Goal: Download file/media

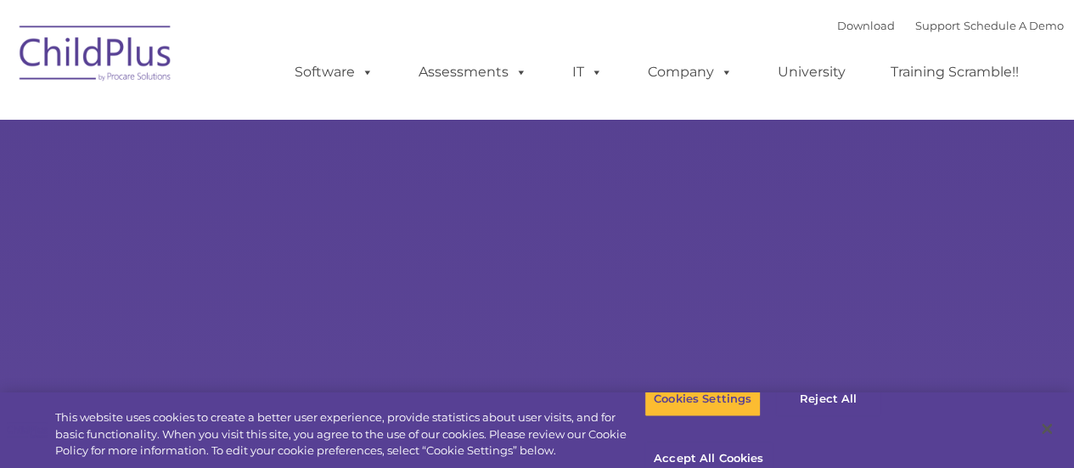
select select "MEDIUM"
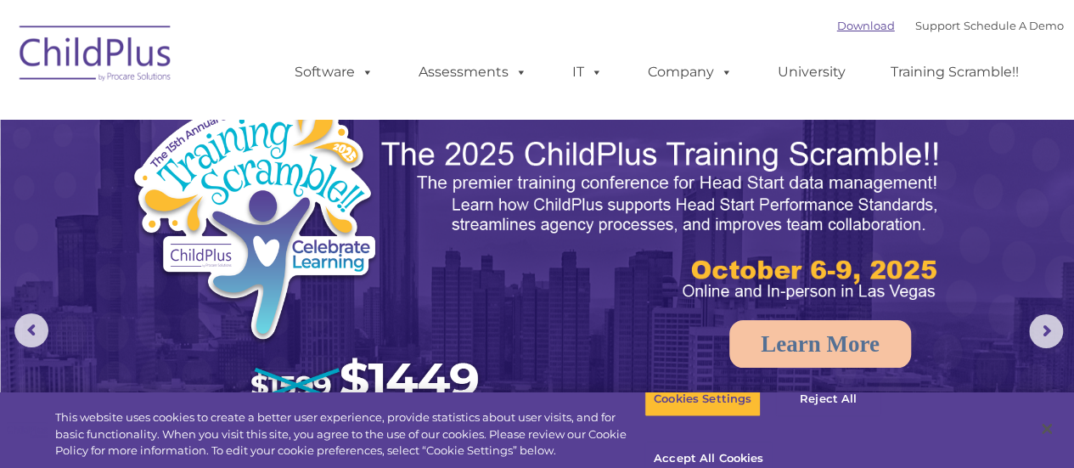
click at [839, 28] on link "Download" at bounding box center [866, 26] width 58 height 14
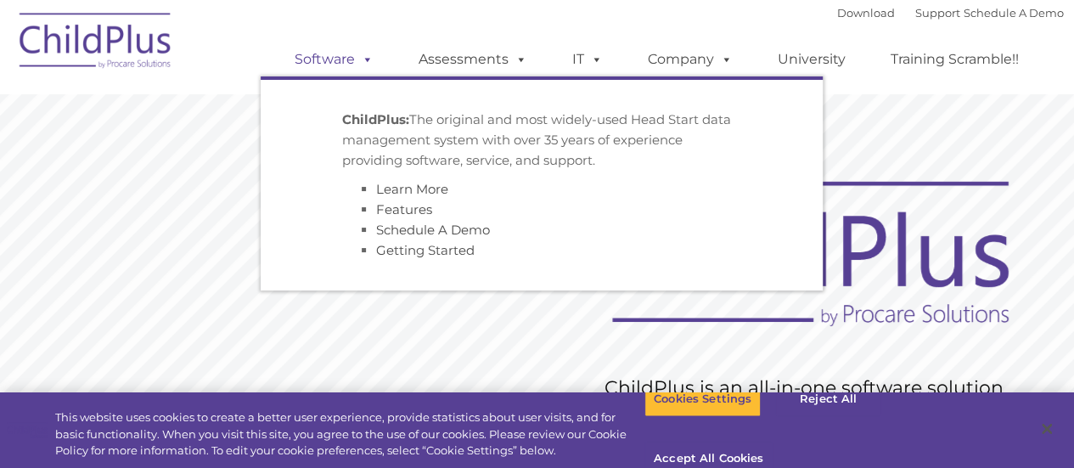
click at [362, 59] on span at bounding box center [364, 59] width 19 height 16
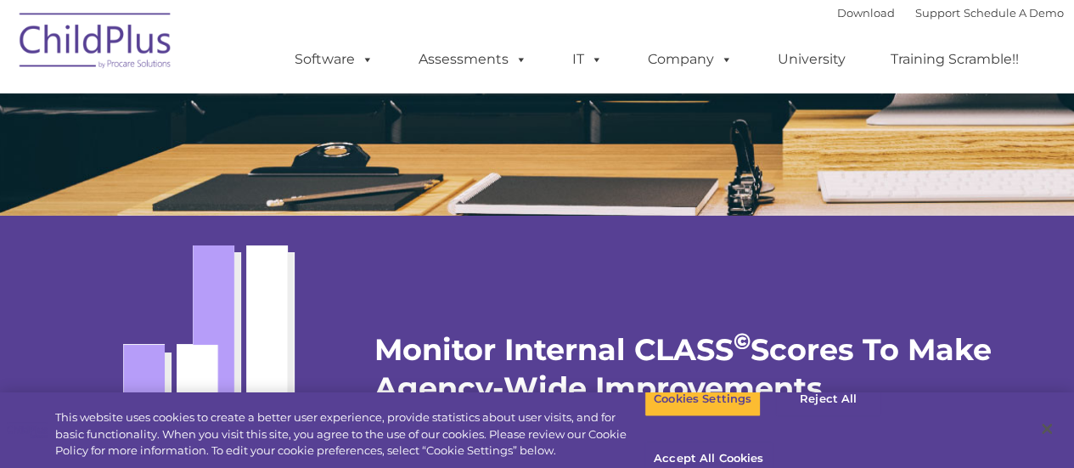
scroll to position [2907, 0]
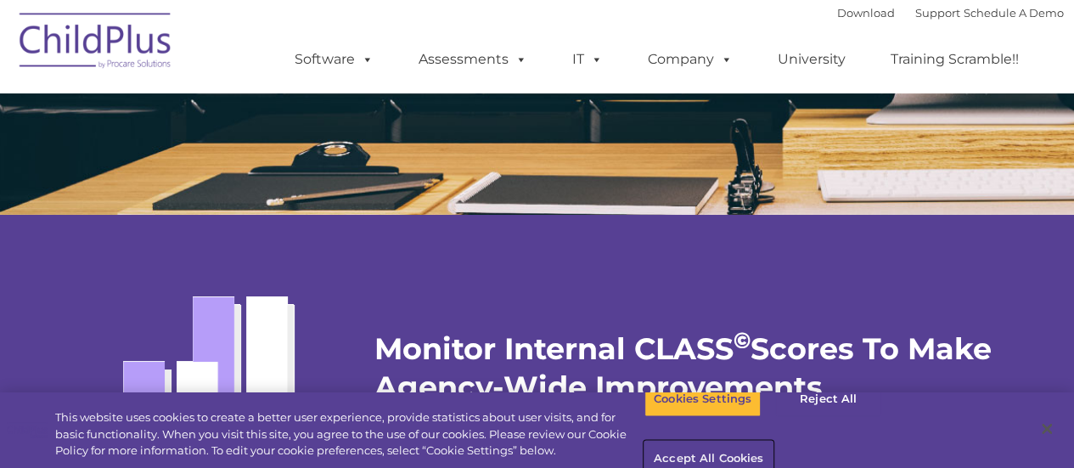
click at [772, 441] on button "Accept All Cookies" at bounding box center [708, 459] width 128 height 36
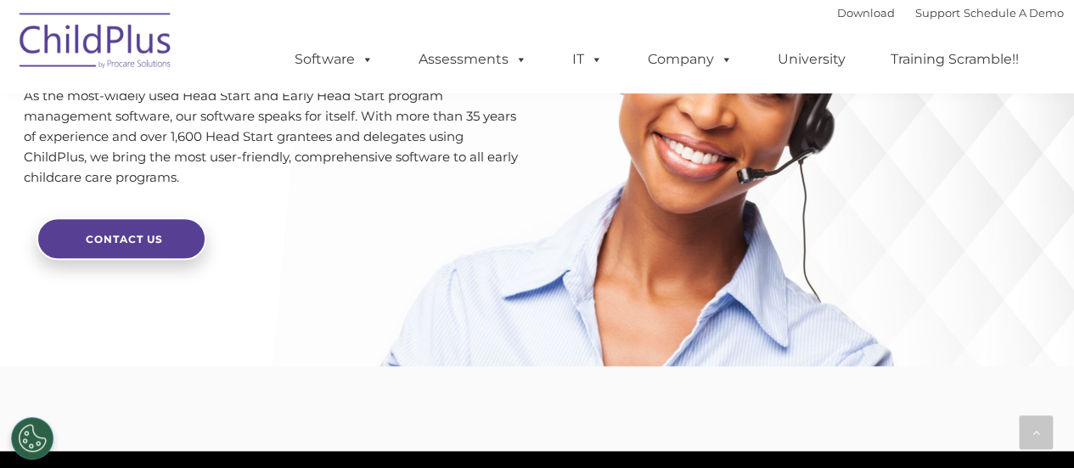
scroll to position [4312, 0]
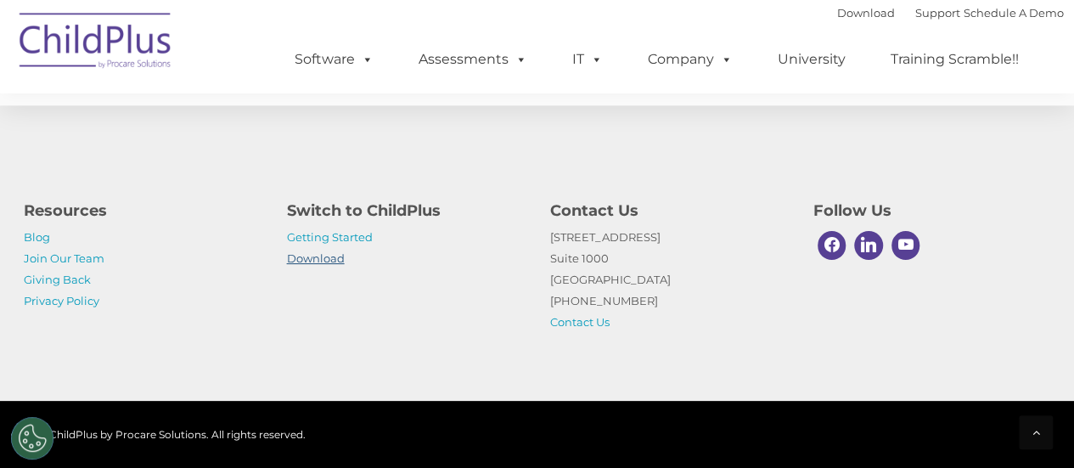
click at [321, 255] on link "Download" at bounding box center [316, 258] width 58 height 14
